Goal: Find specific page/section: Find specific page/section

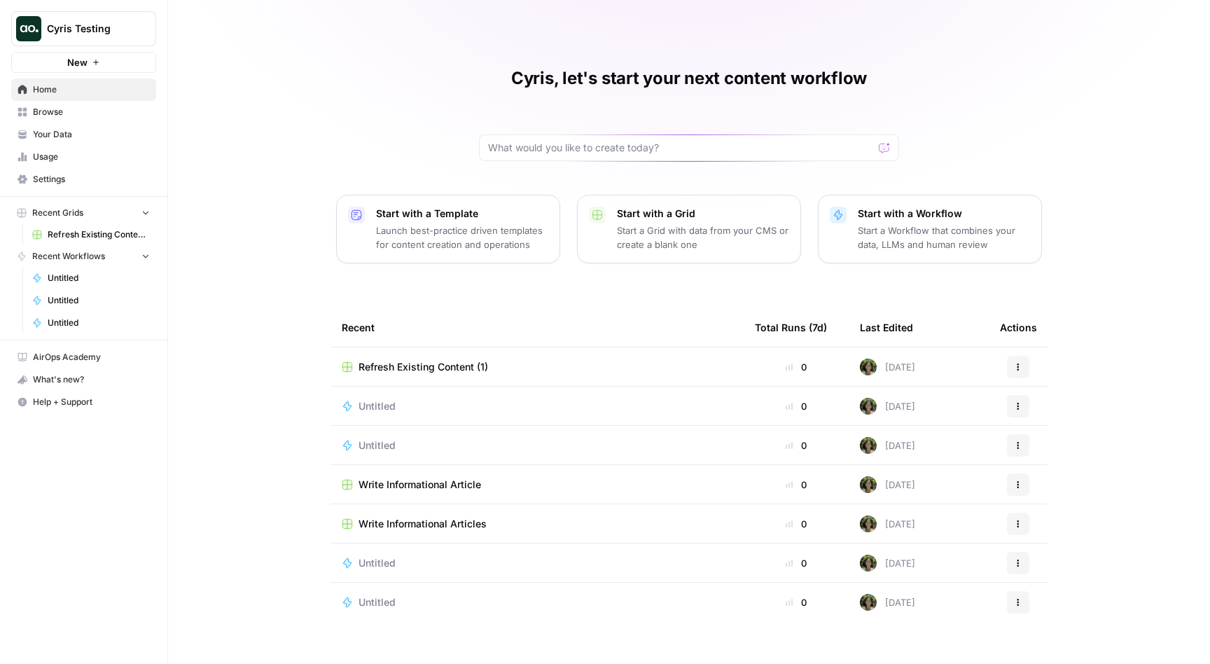
click at [67, 130] on span "Your Data" at bounding box center [91, 134] width 117 height 13
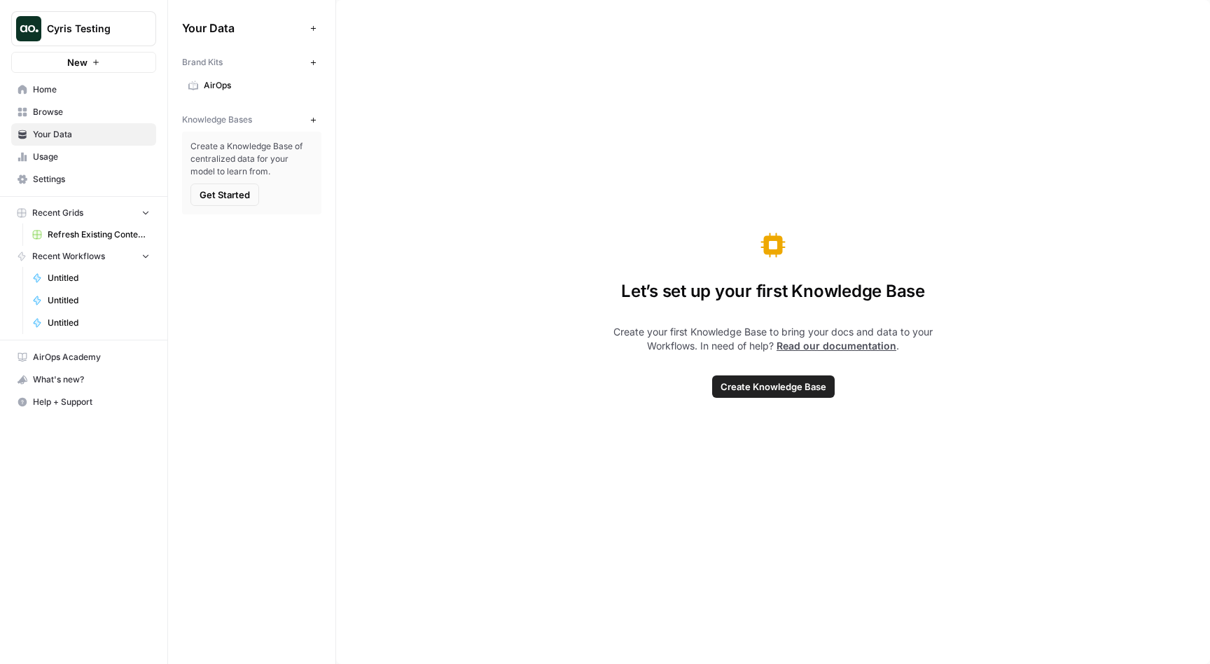
click at [224, 82] on span "AirOps" at bounding box center [259, 85] width 111 height 13
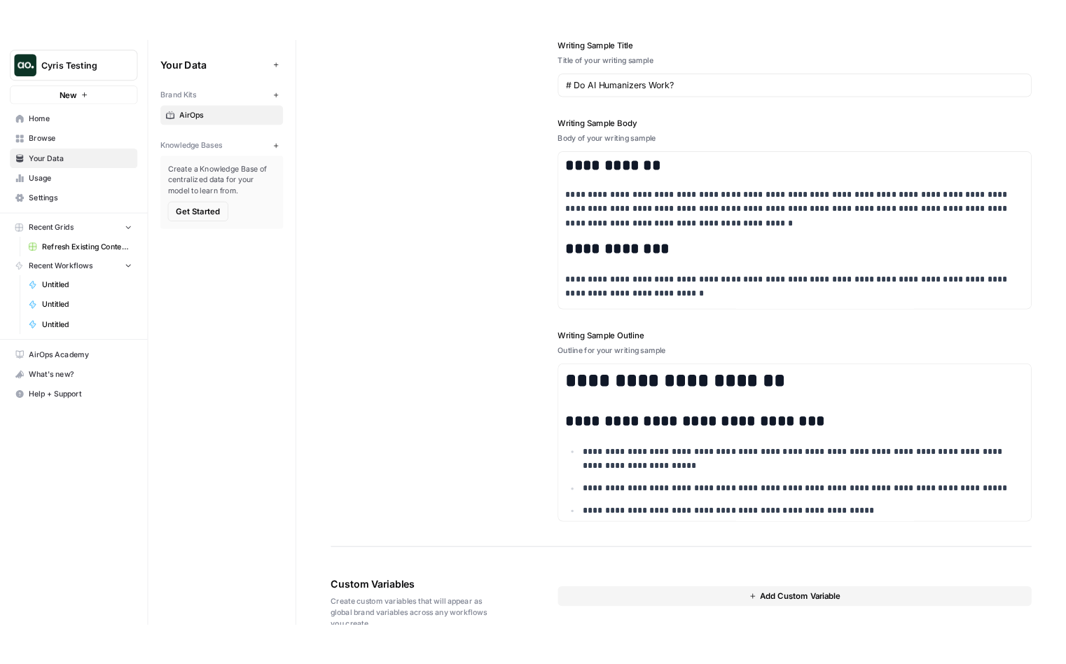
scroll to position [1722, 0]
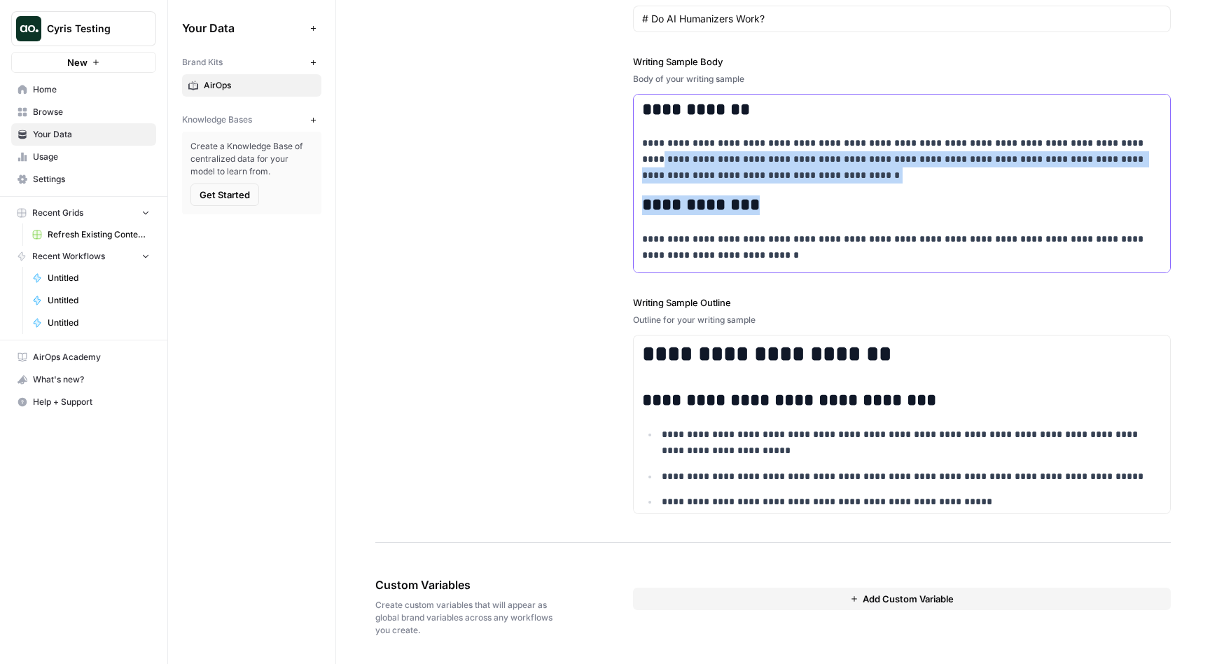
drag, startPoint x: 1190, startPoint y: 141, endPoint x: 787, endPoint y: 198, distance: 407.6
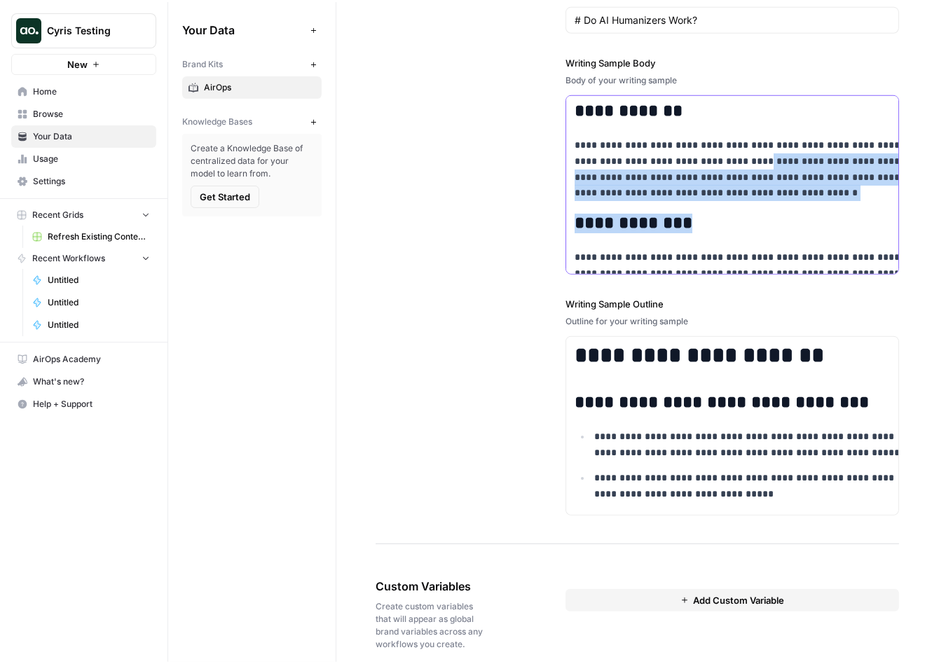
scroll to position [1834, 0]
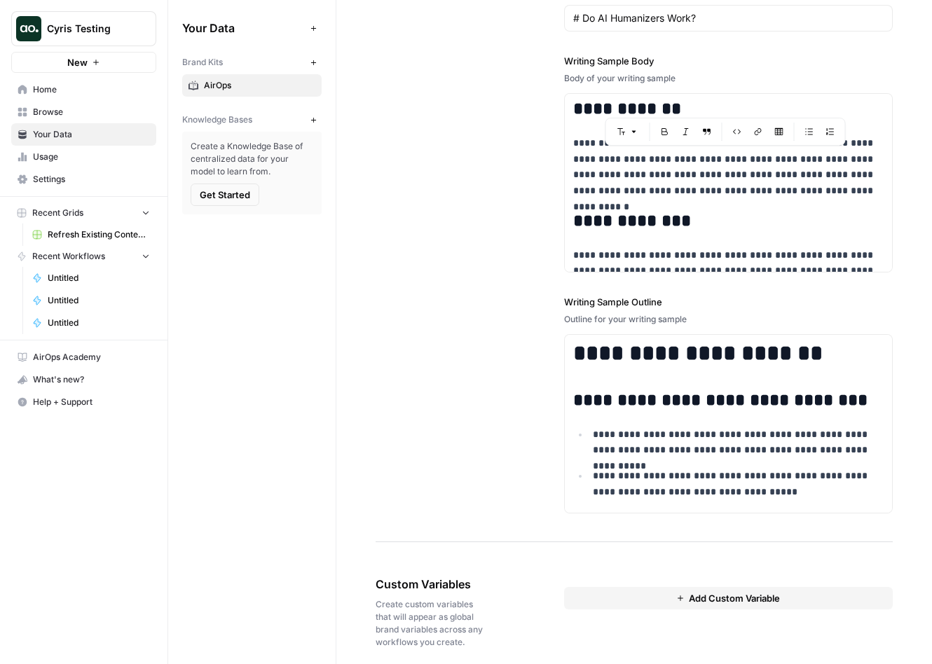
click at [531, 277] on div "**********" at bounding box center [633, 195] width 517 height 693
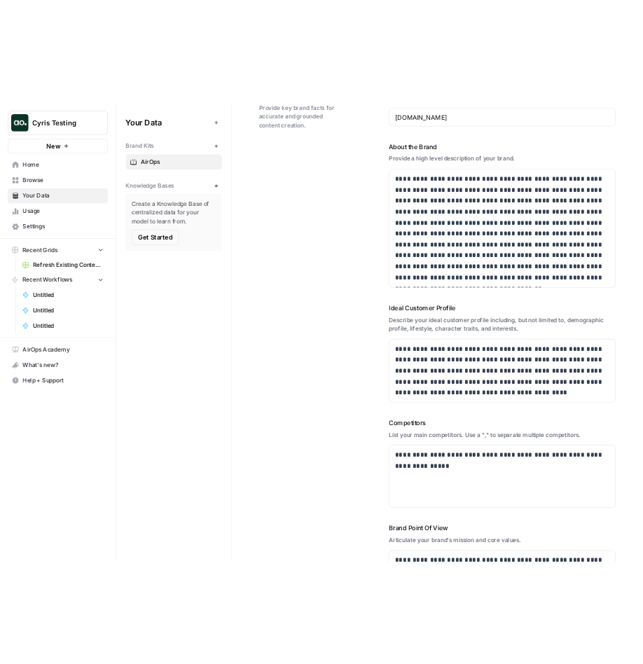
scroll to position [0, 0]
